Goal: Check status: Check status

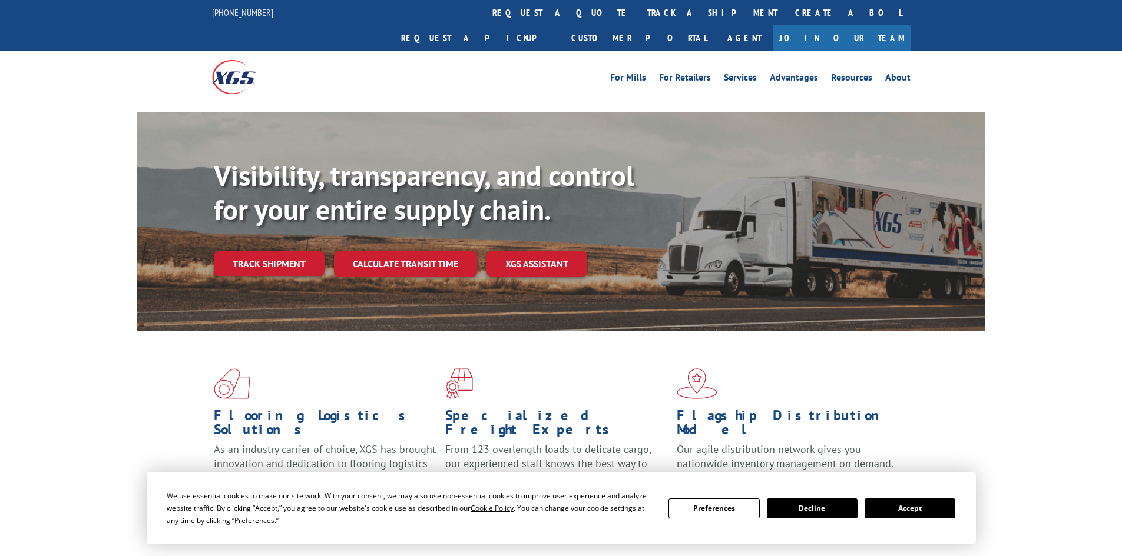
drag, startPoint x: 537, startPoint y: 12, endPoint x: 363, endPoint y: 124, distance: 206.6
click at [638, 12] on link "track a shipment" at bounding box center [712, 12] width 148 height 25
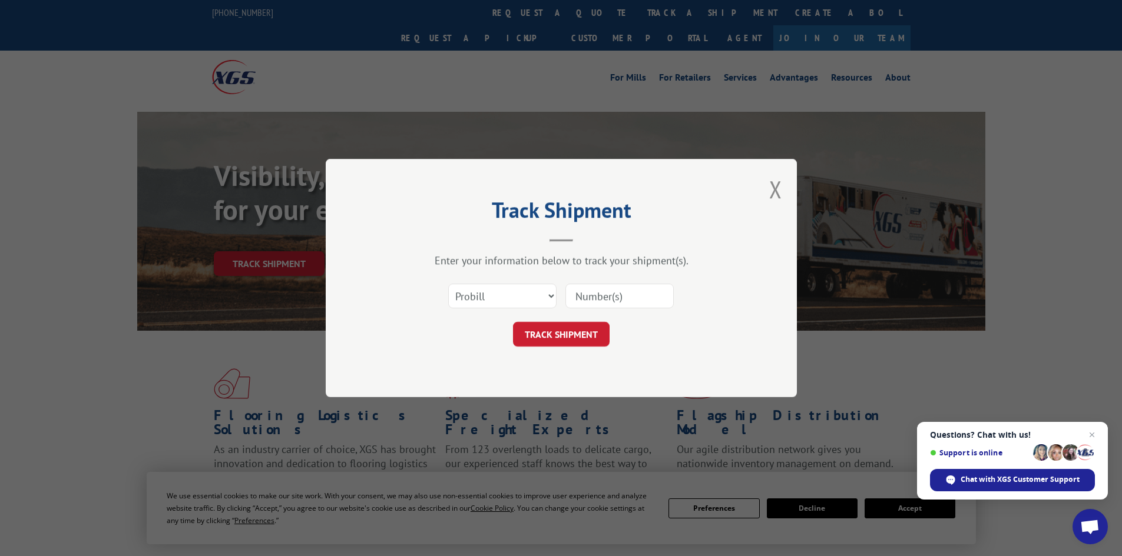
click at [595, 296] on input at bounding box center [619, 296] width 108 height 25
paste input "17471851"
type input "17471851"
click at [556, 334] on button "TRACK SHIPMENT" at bounding box center [561, 334] width 97 height 25
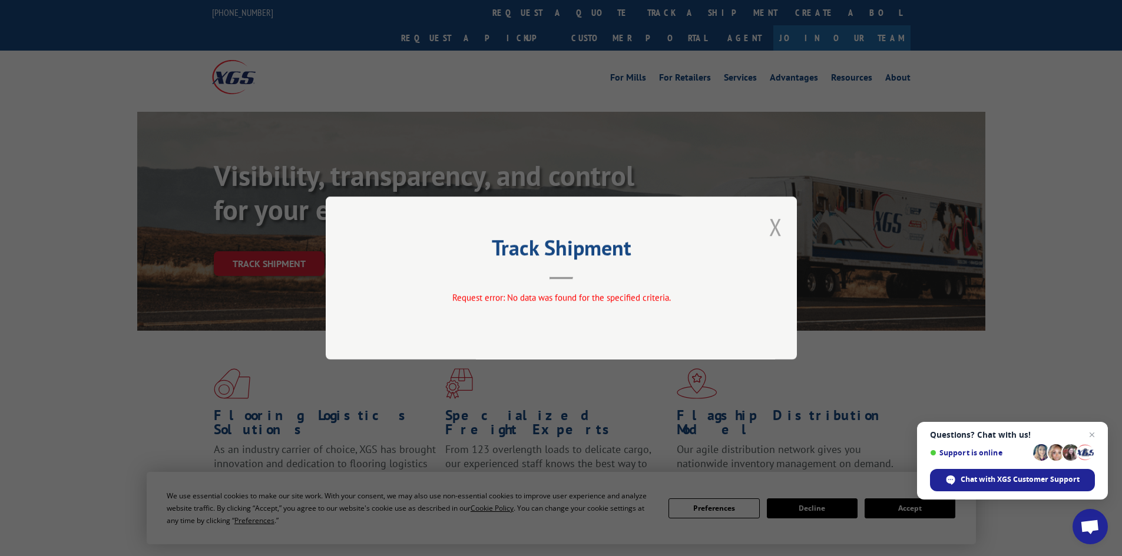
click at [777, 227] on button "Close modal" at bounding box center [775, 226] width 13 height 31
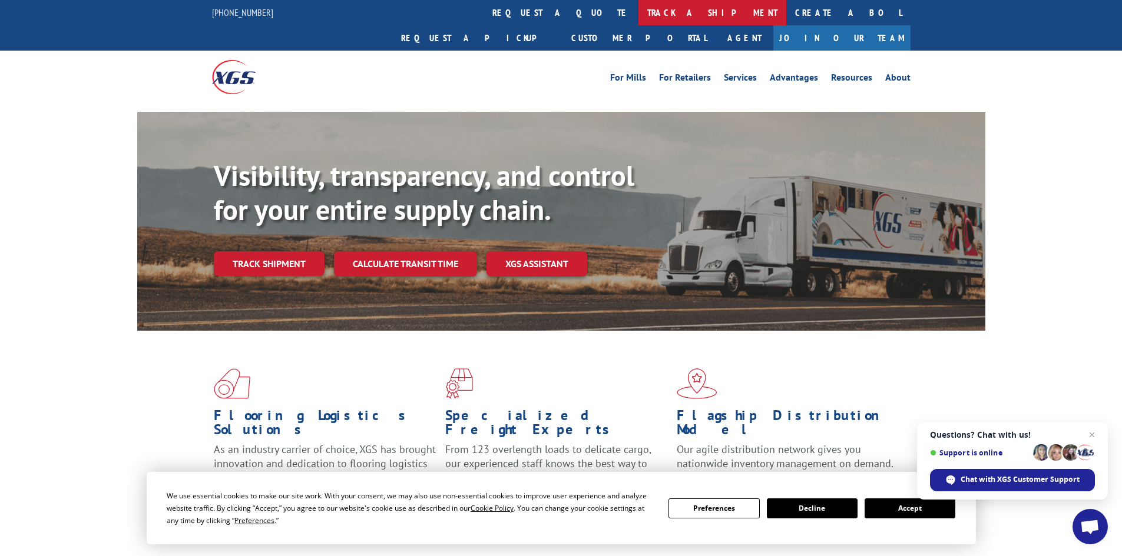
click at [638, 12] on link "track a shipment" at bounding box center [712, 12] width 148 height 25
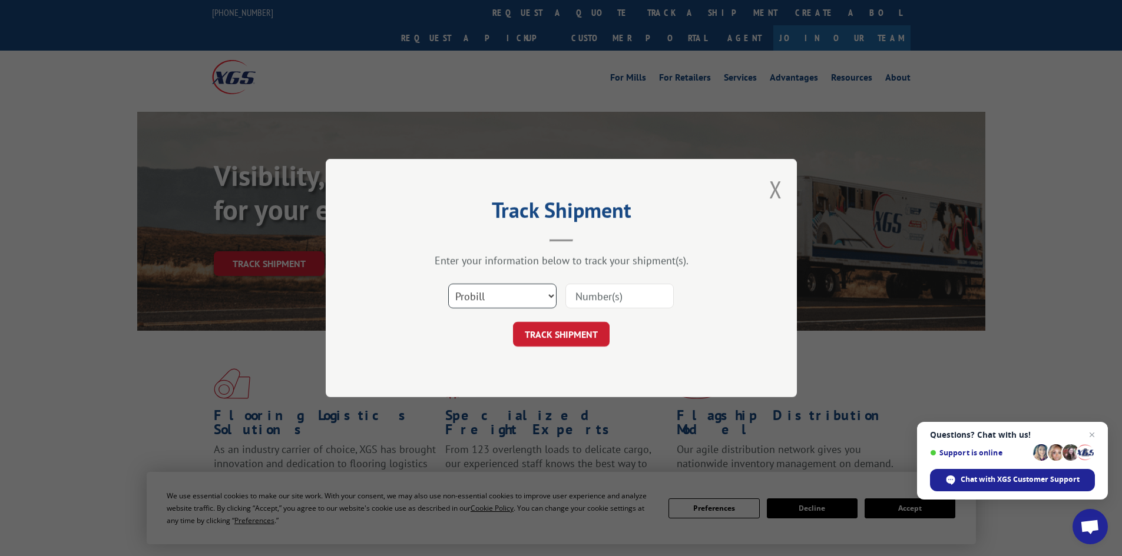
drag, startPoint x: 494, startPoint y: 299, endPoint x: 489, endPoint y: 307, distance: 9.5
click at [493, 299] on select "Select category... Probill BOL PO" at bounding box center [502, 296] width 108 height 25
select select "bol"
click at [448, 284] on select "Select category... Probill BOL PO" at bounding box center [502, 296] width 108 height 25
click at [575, 294] on input at bounding box center [619, 296] width 108 height 25
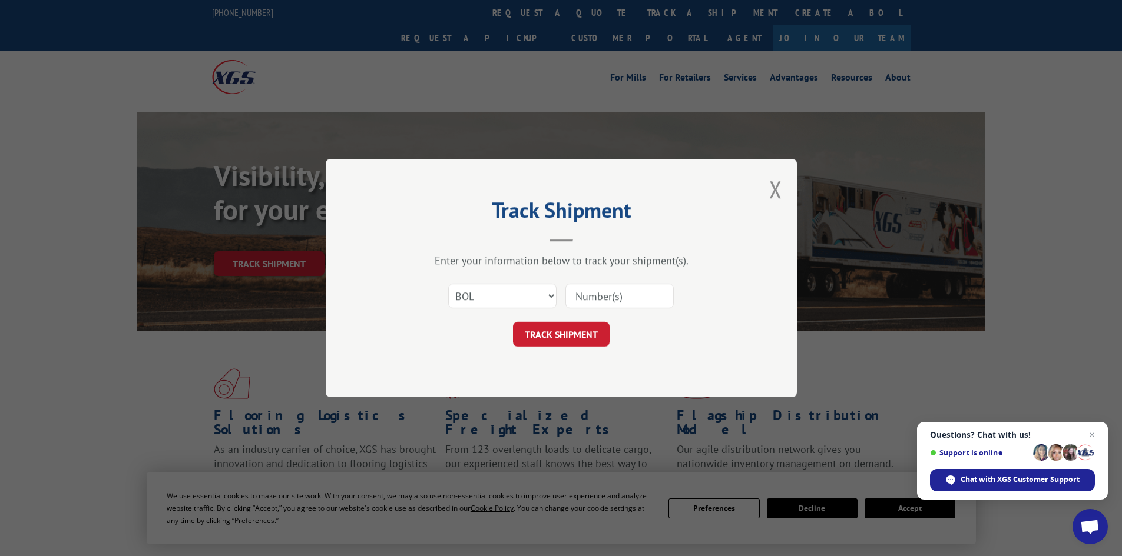
paste input "6045988"
type input "6045988"
click at [553, 335] on button "TRACK SHIPMENT" at bounding box center [561, 334] width 97 height 25
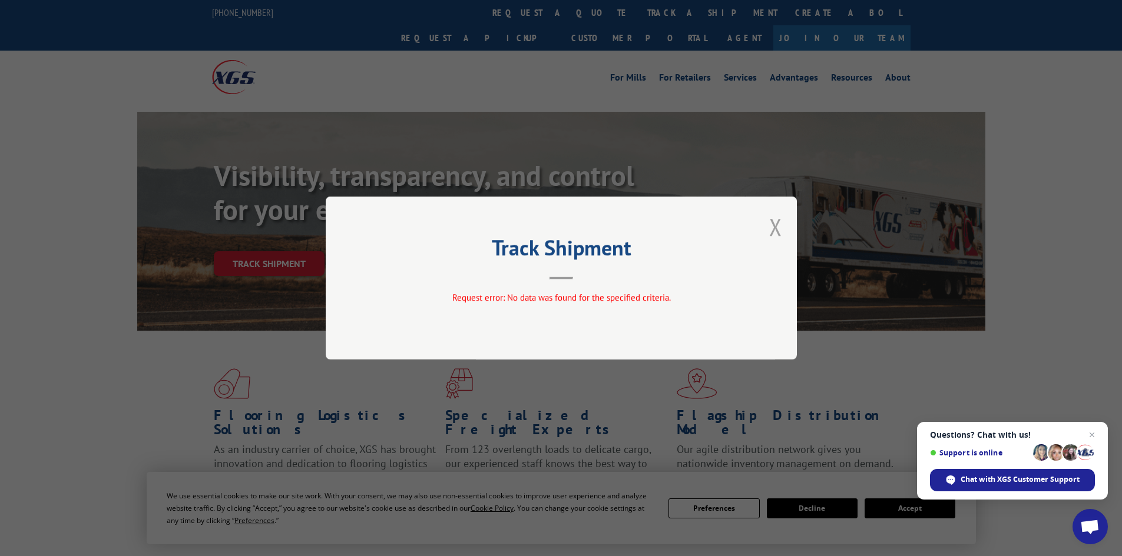
click at [775, 224] on button "Close modal" at bounding box center [775, 226] width 13 height 31
